Goal: Task Accomplishment & Management: Use online tool/utility

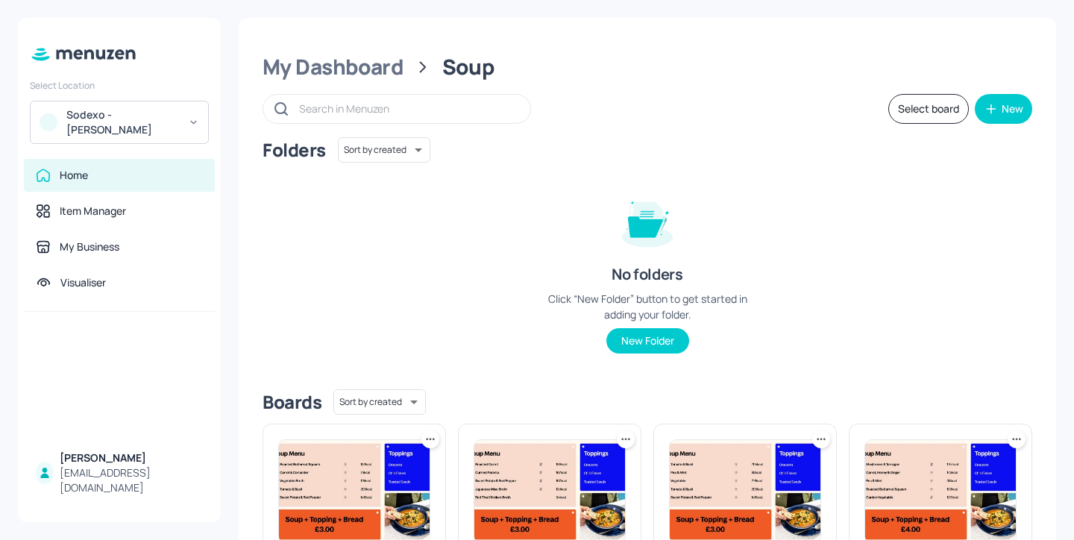
click at [175, 129] on div "Sodexo - [PERSON_NAME]" at bounding box center [122, 122] width 113 height 30
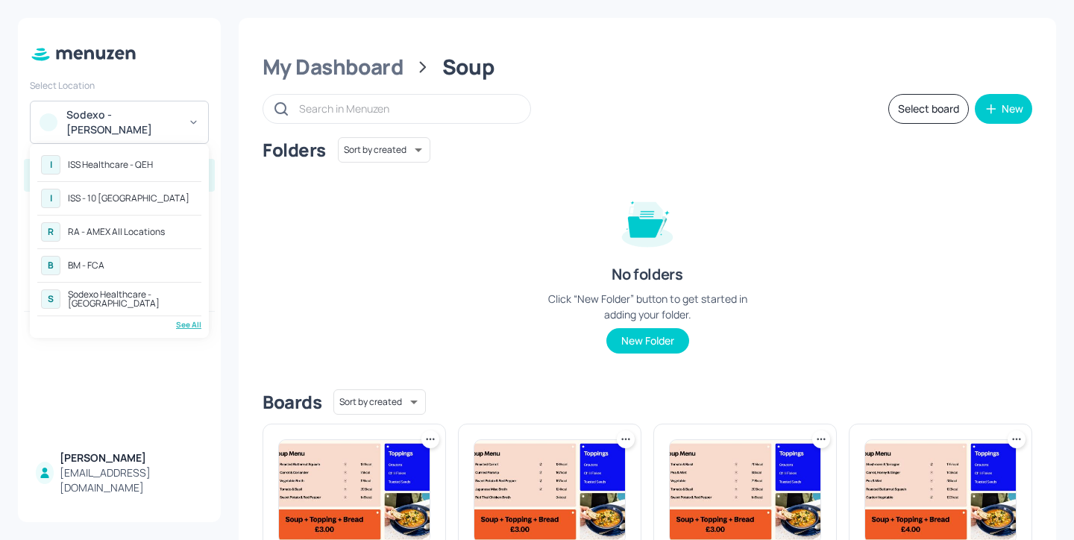
click at [159, 228] on div "RA - AMEX All Locations" at bounding box center [116, 232] width 97 height 9
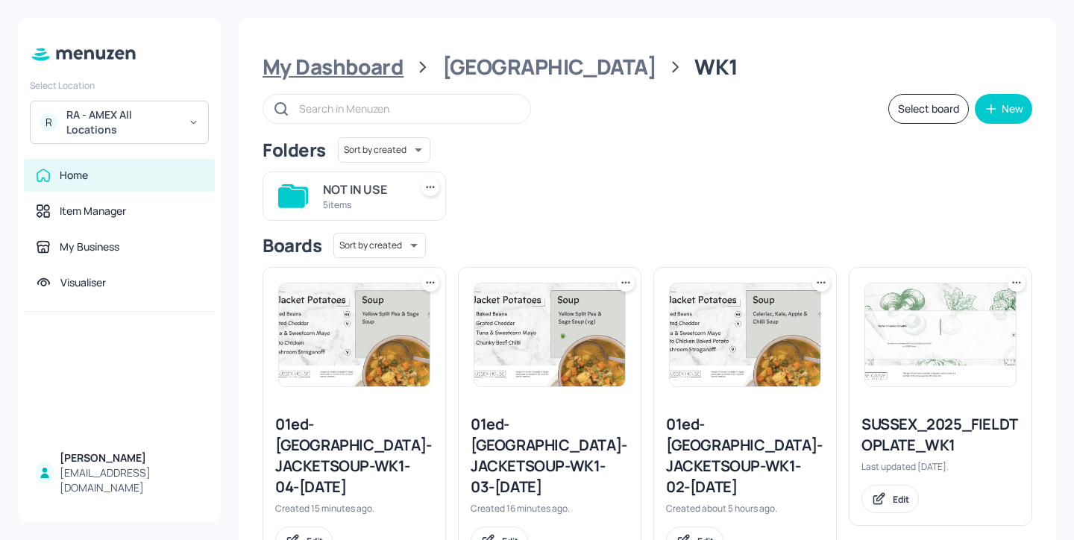
click at [361, 73] on div "My Dashboard" at bounding box center [333, 67] width 141 height 27
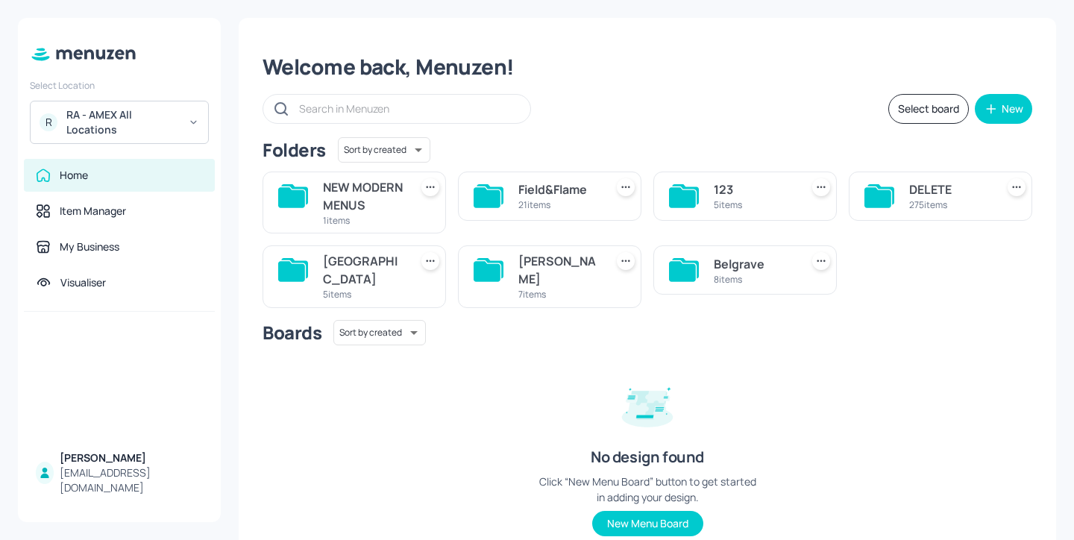
click at [533, 298] on div "7 items" at bounding box center [559, 294] width 81 height 13
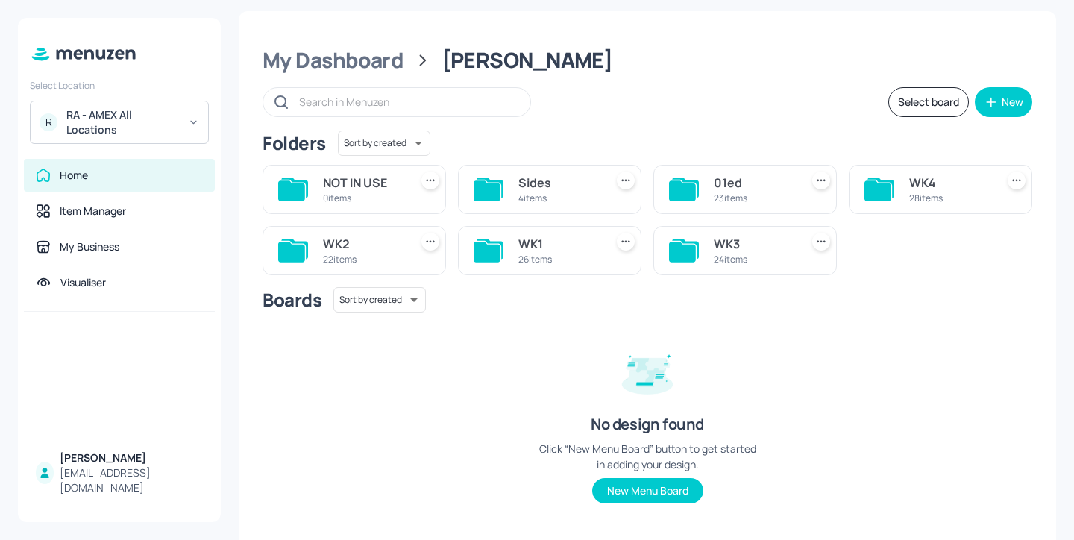
click at [569, 257] on div "26 items" at bounding box center [559, 259] width 81 height 13
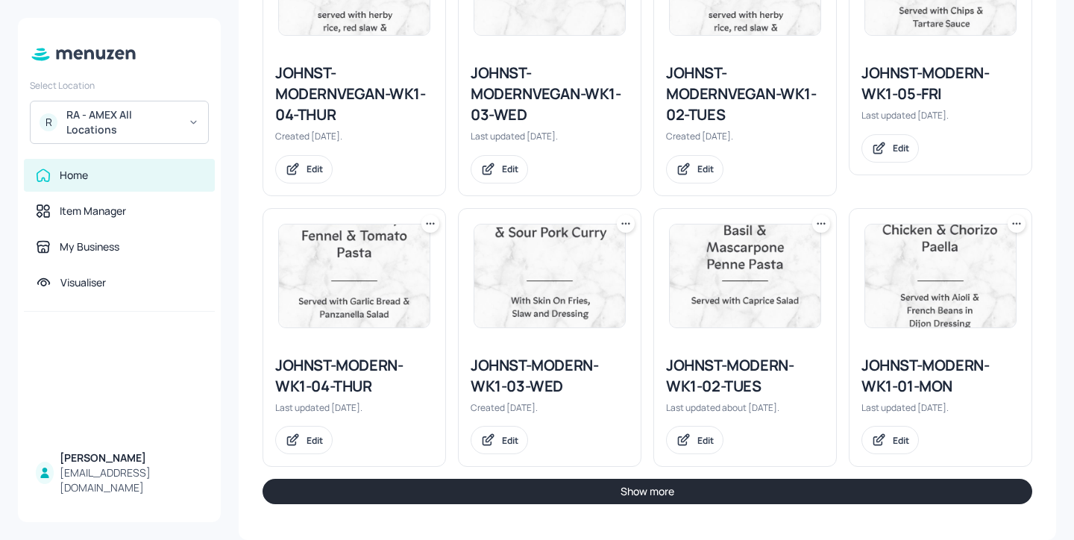
scroll to position [1519, 0]
click at [617, 488] on button "Show more" at bounding box center [648, 491] width 770 height 25
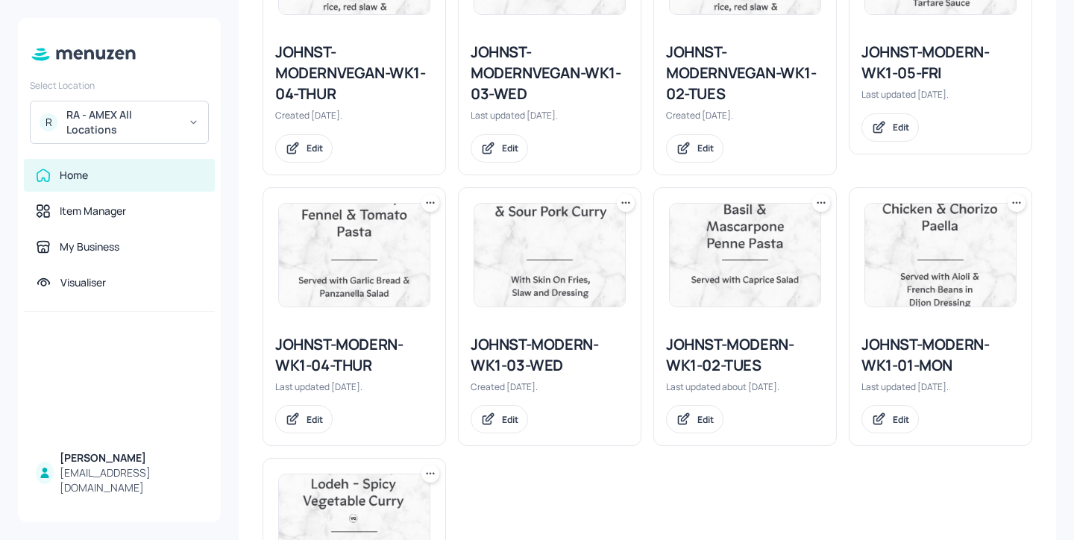
scroll to position [1773, 0]
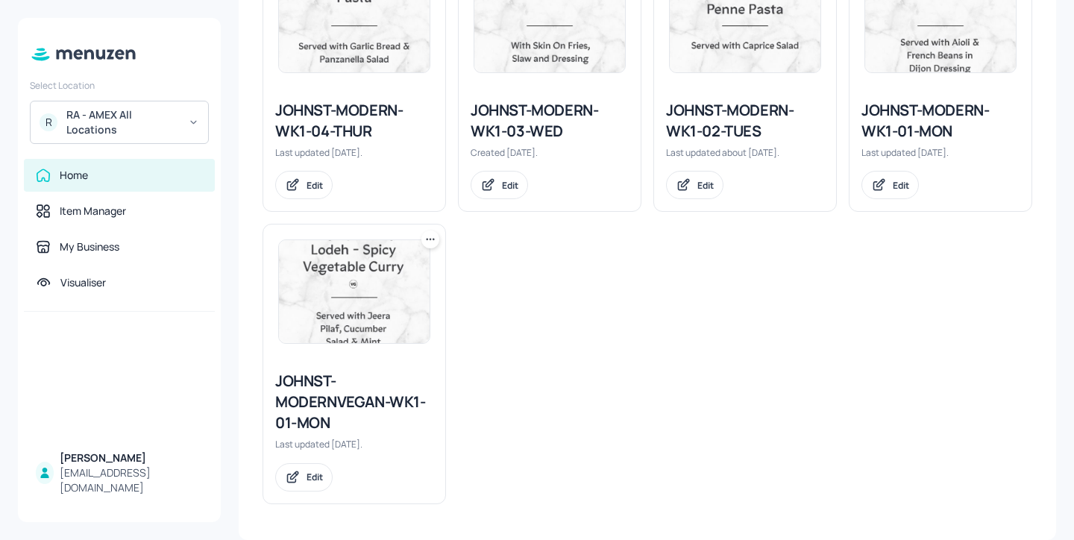
click at [757, 122] on div "JOHNST-MODERN-WK1-02-TUES" at bounding box center [745, 121] width 158 height 42
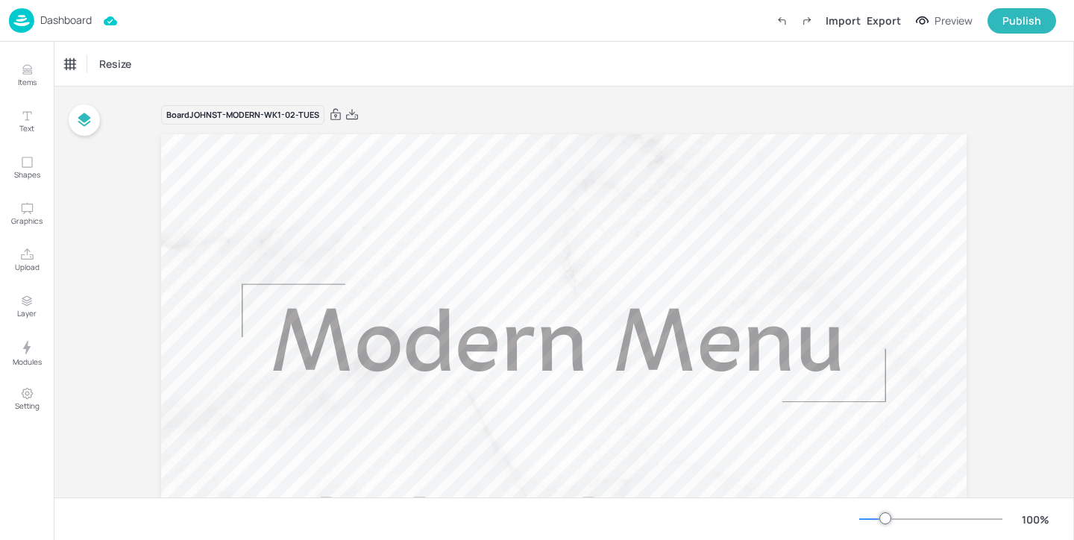
type input "£GBP - United Kingdom"
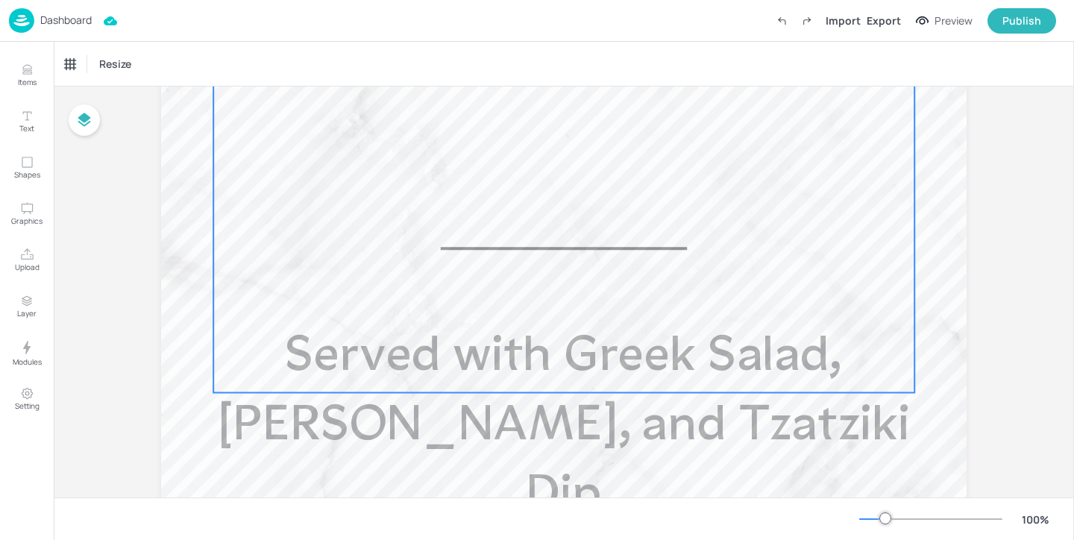
scroll to position [663, 0]
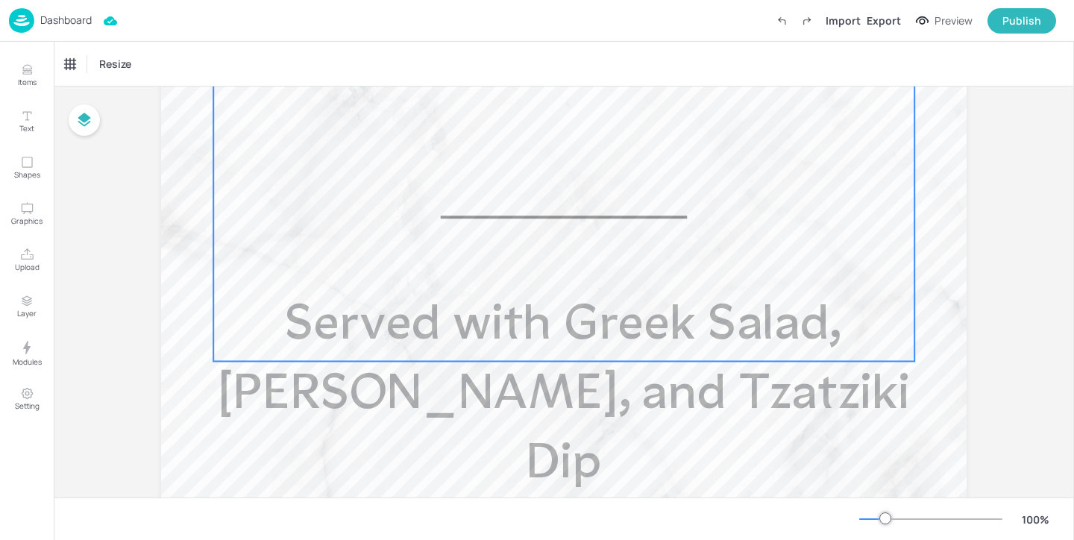
click at [598, 278] on div "Chicken Shawarma Wrap Served with Greek Salad, Houmous, and Tzatziki Dip" at bounding box center [563, 89] width 701 height 544
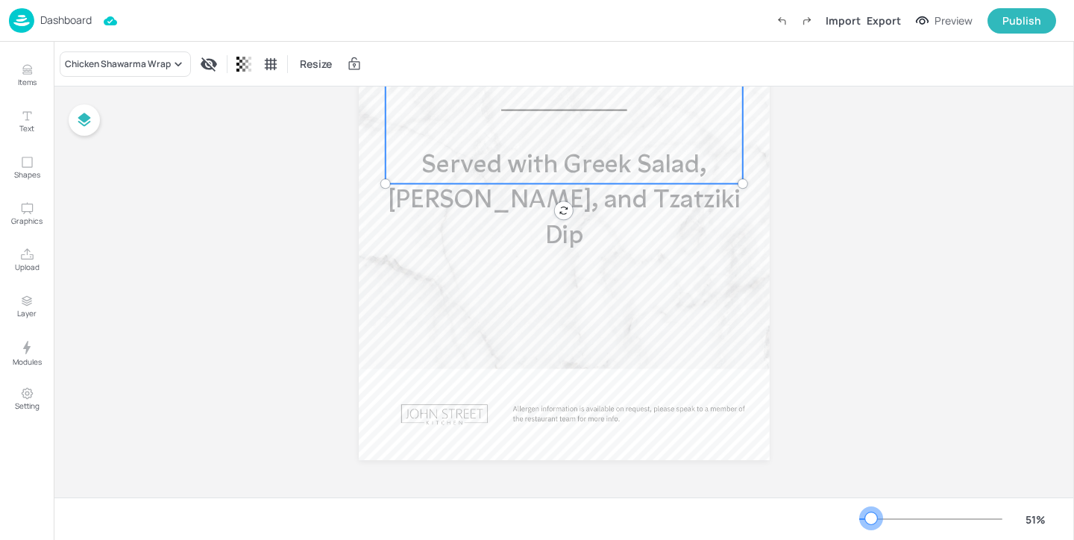
drag, startPoint x: 886, startPoint y: 517, endPoint x: 871, endPoint y: 516, distance: 14.3
click at [871, 516] on div at bounding box center [871, 519] width 12 height 12
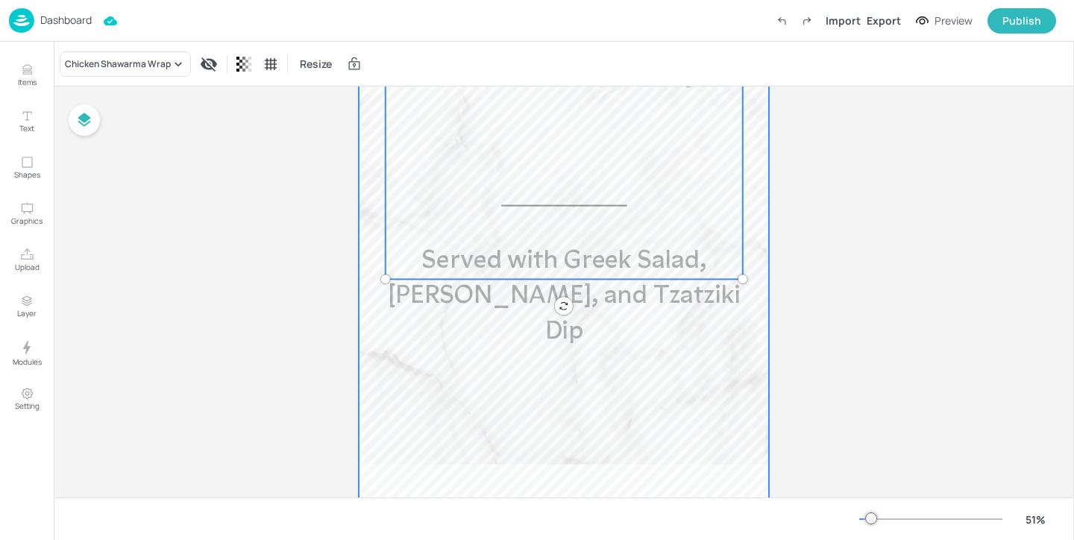
scroll to position [287, 0]
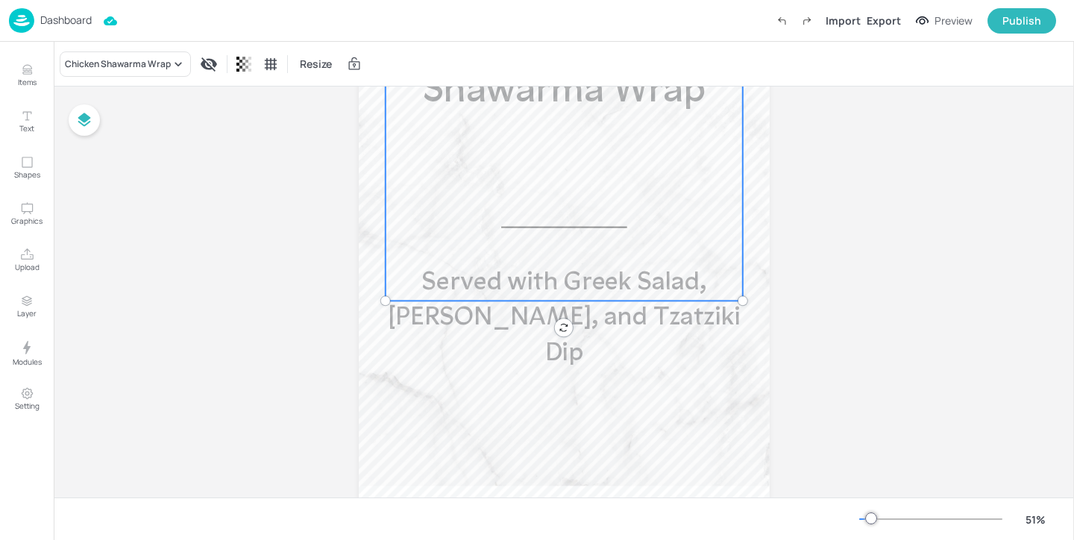
click at [75, 16] on p "Dashboard" at bounding box center [65, 20] width 51 height 10
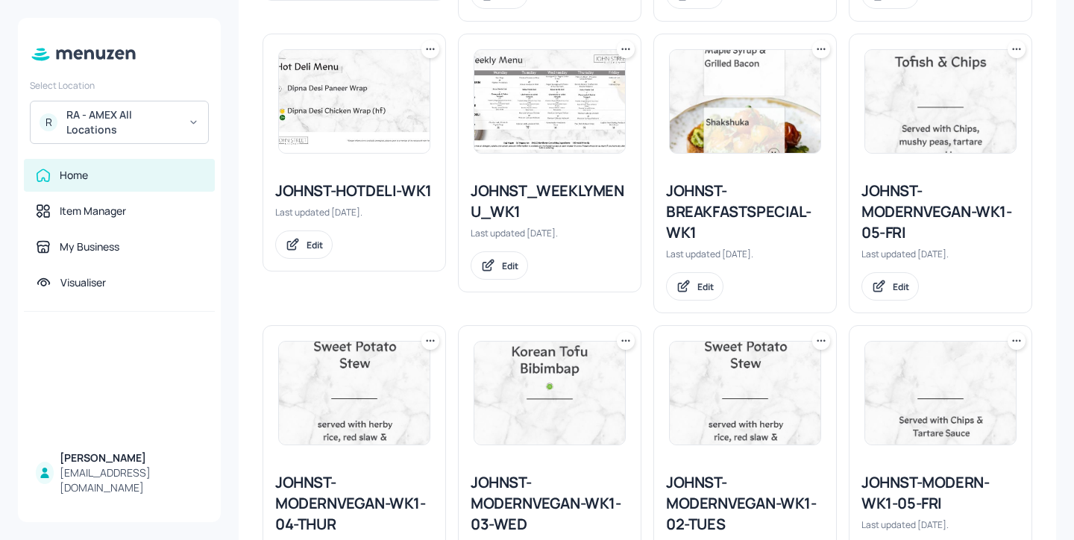
scroll to position [1519, 0]
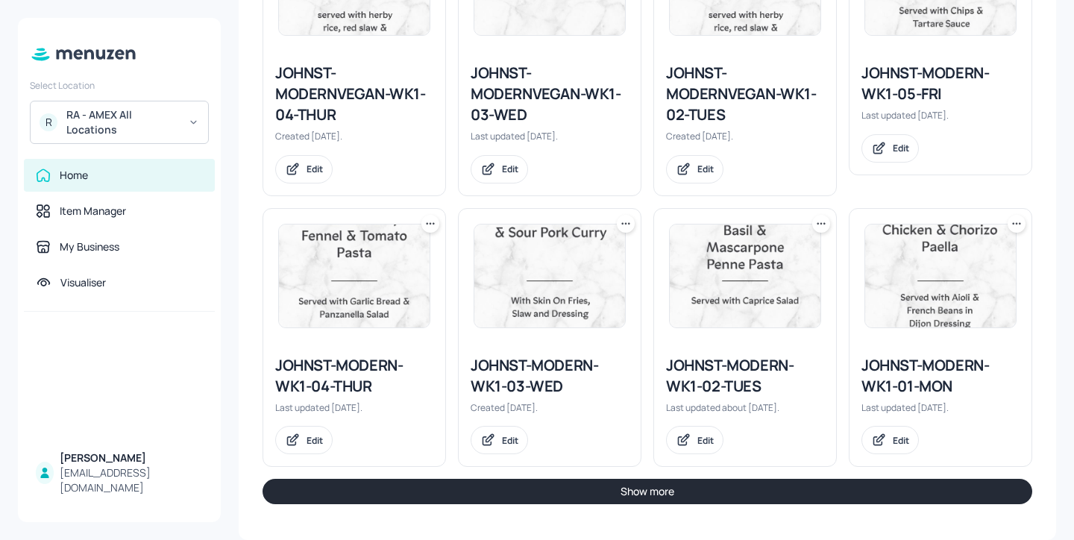
click at [529, 365] on div "JOHNST-MODERN-WK1-03-WED" at bounding box center [550, 376] width 158 height 42
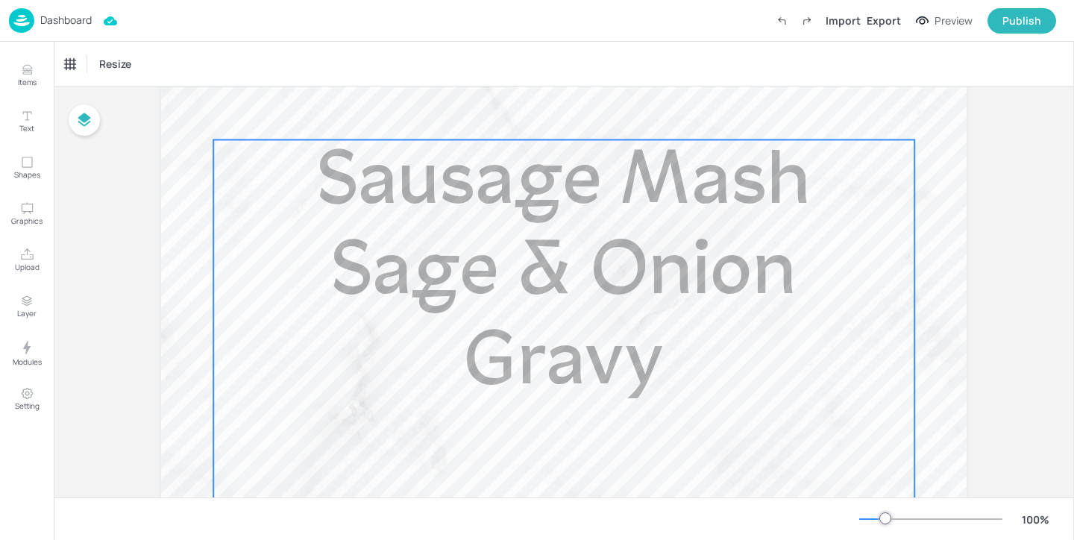
scroll to position [353, 0]
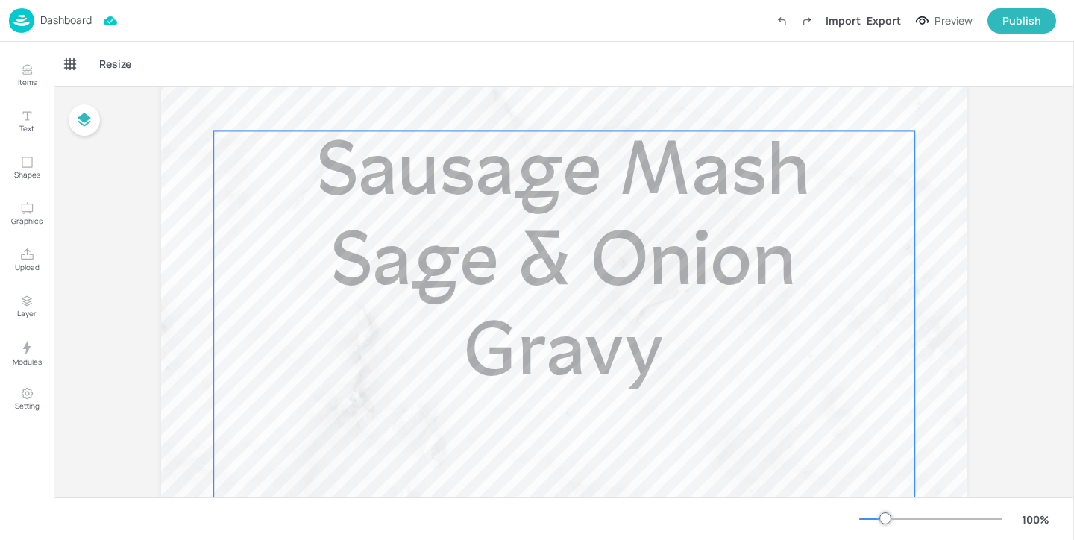
click at [679, 302] on span "Sausage Mash Sage & Onion Gravy" at bounding box center [564, 265] width 494 height 257
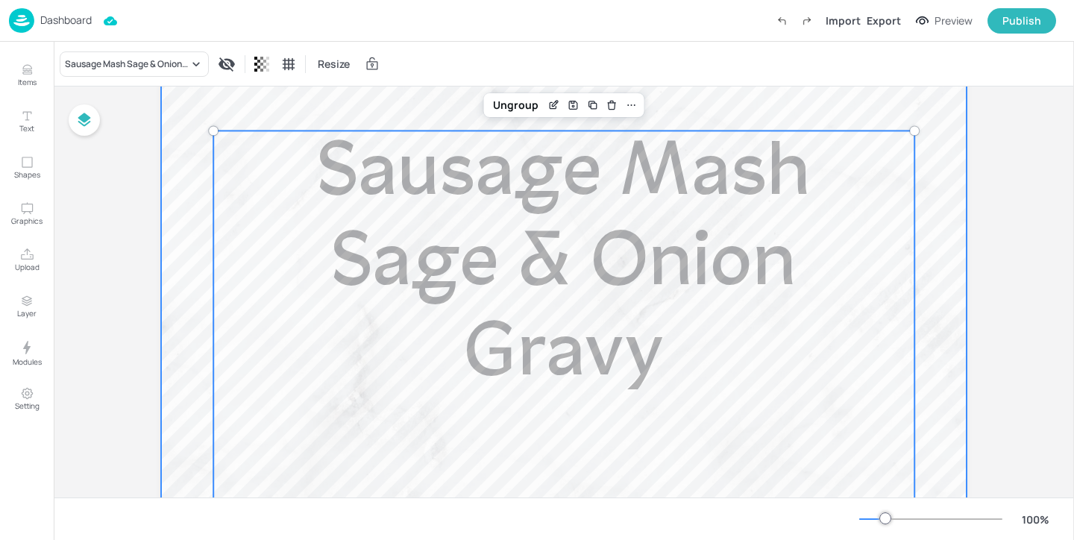
click at [946, 306] on div at bounding box center [564, 497] width 806 height 1432
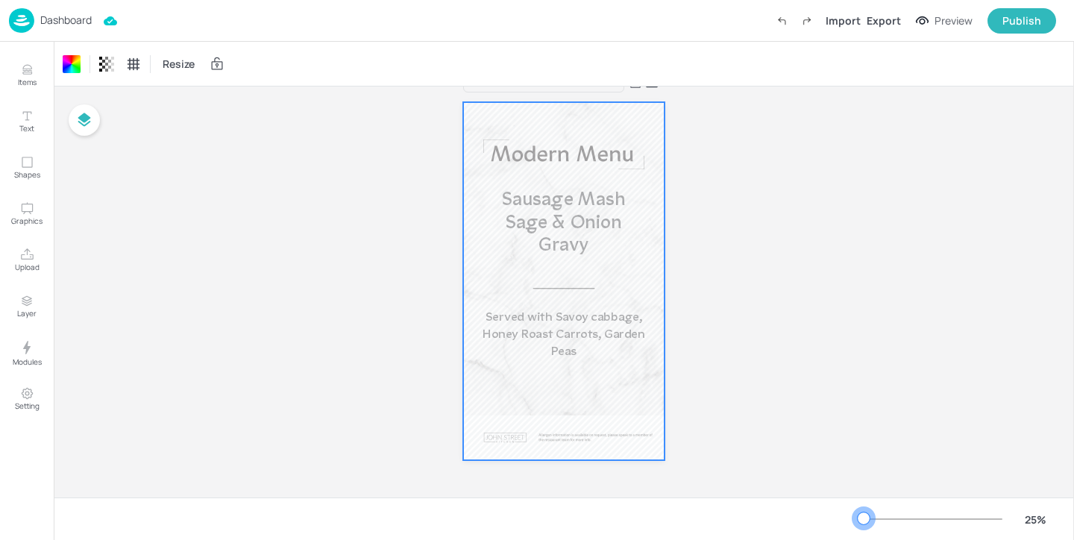
scroll to position [32, 0]
drag, startPoint x: 883, startPoint y: 516, endPoint x: 865, endPoint y: 517, distance: 17.2
click at [865, 517] on div at bounding box center [864, 519] width 12 height 12
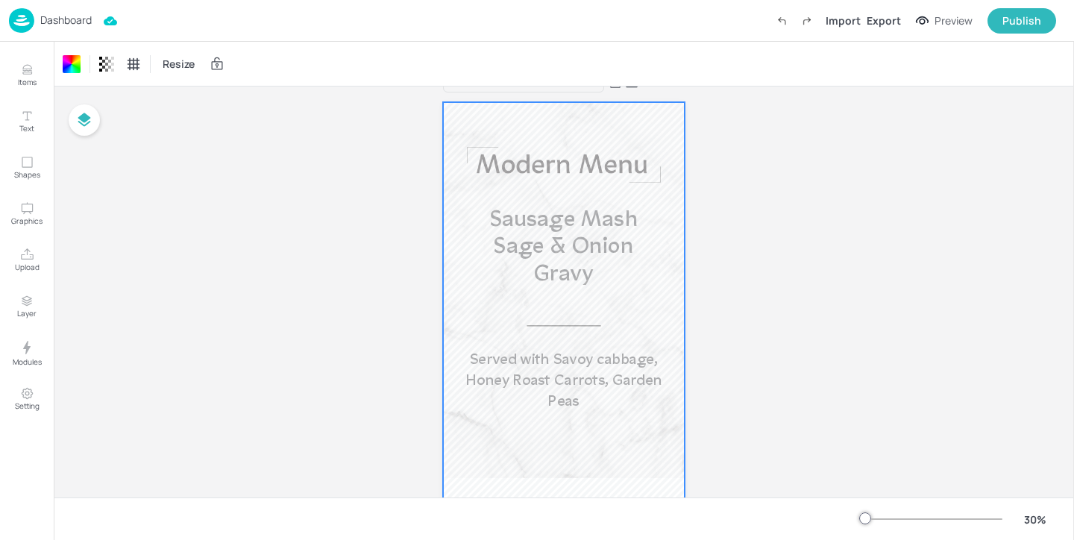
scroll to position [0, 0]
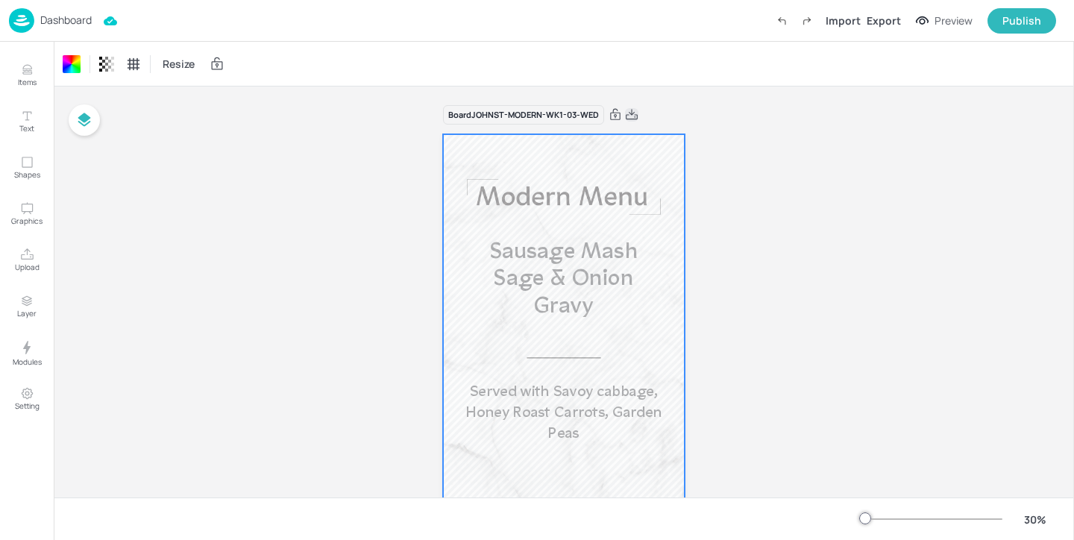
click at [633, 118] on icon at bounding box center [631, 114] width 13 height 15
